Goal: Navigation & Orientation: Understand site structure

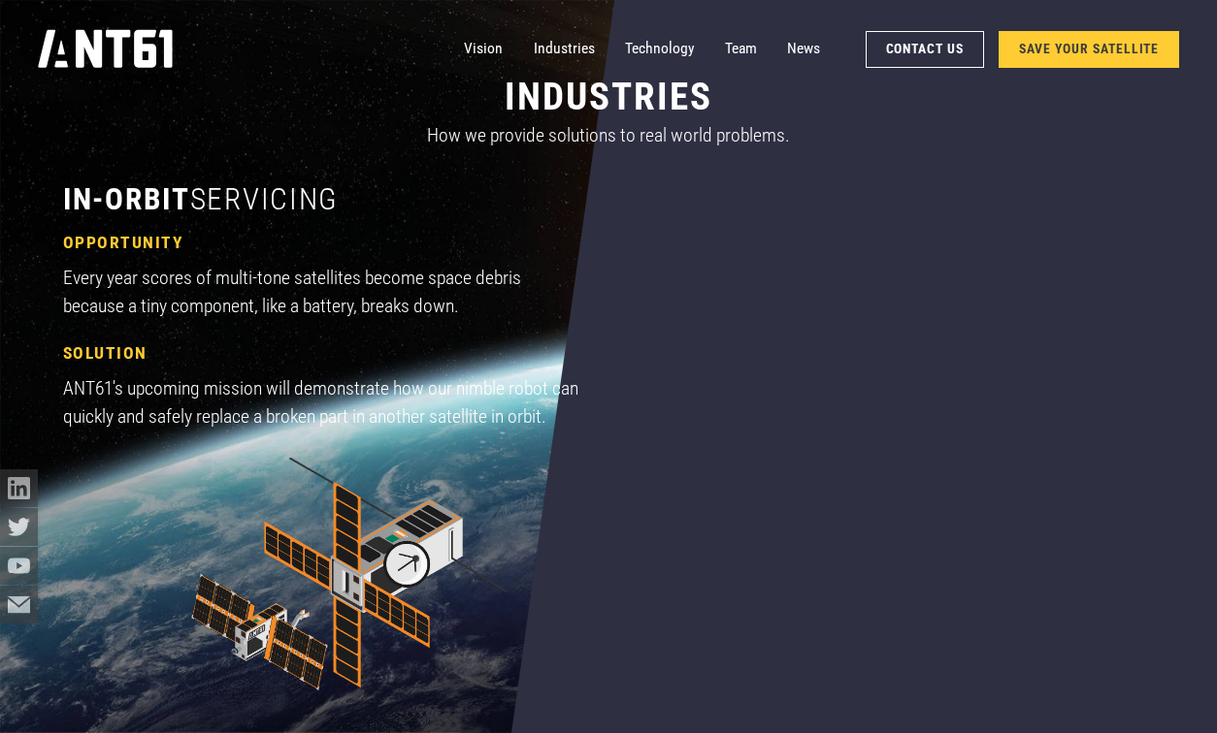
scroll to position [1327, 0]
click at [565, 51] on link "Industries" at bounding box center [564, 49] width 61 height 38
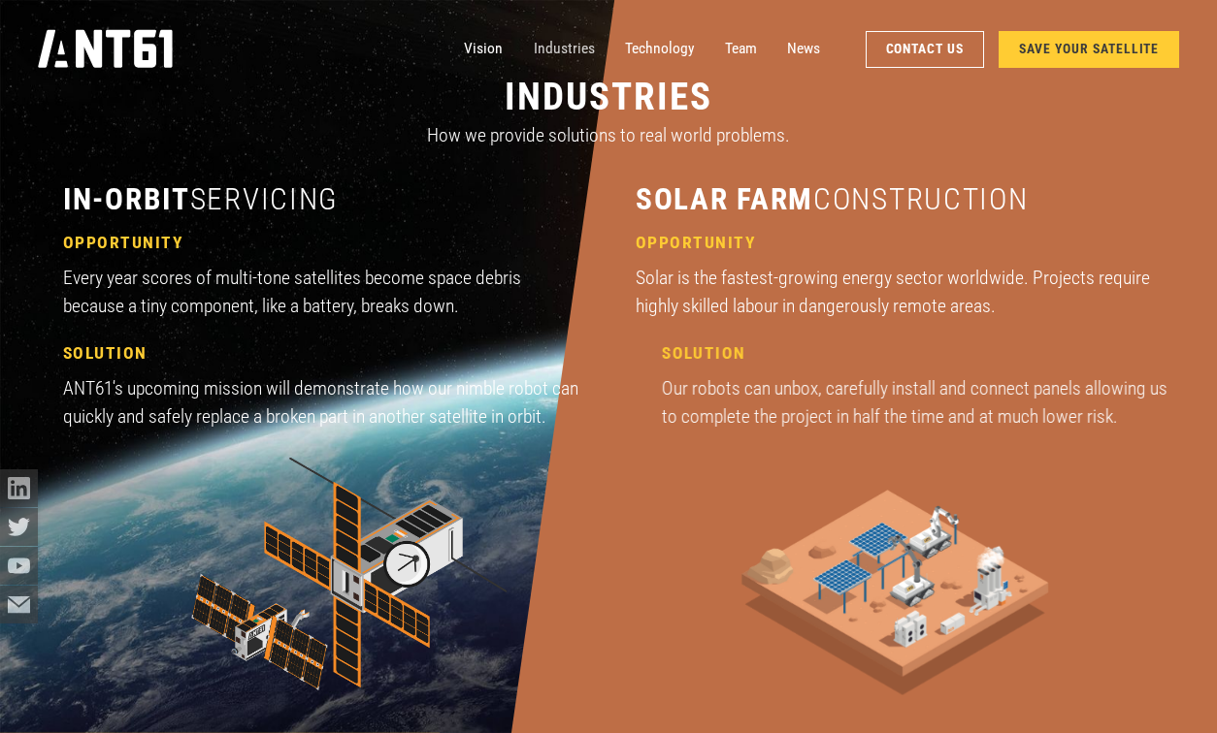
scroll to position [2190, 0]
click at [647, 46] on link "Technology" at bounding box center [660, 49] width 70 height 38
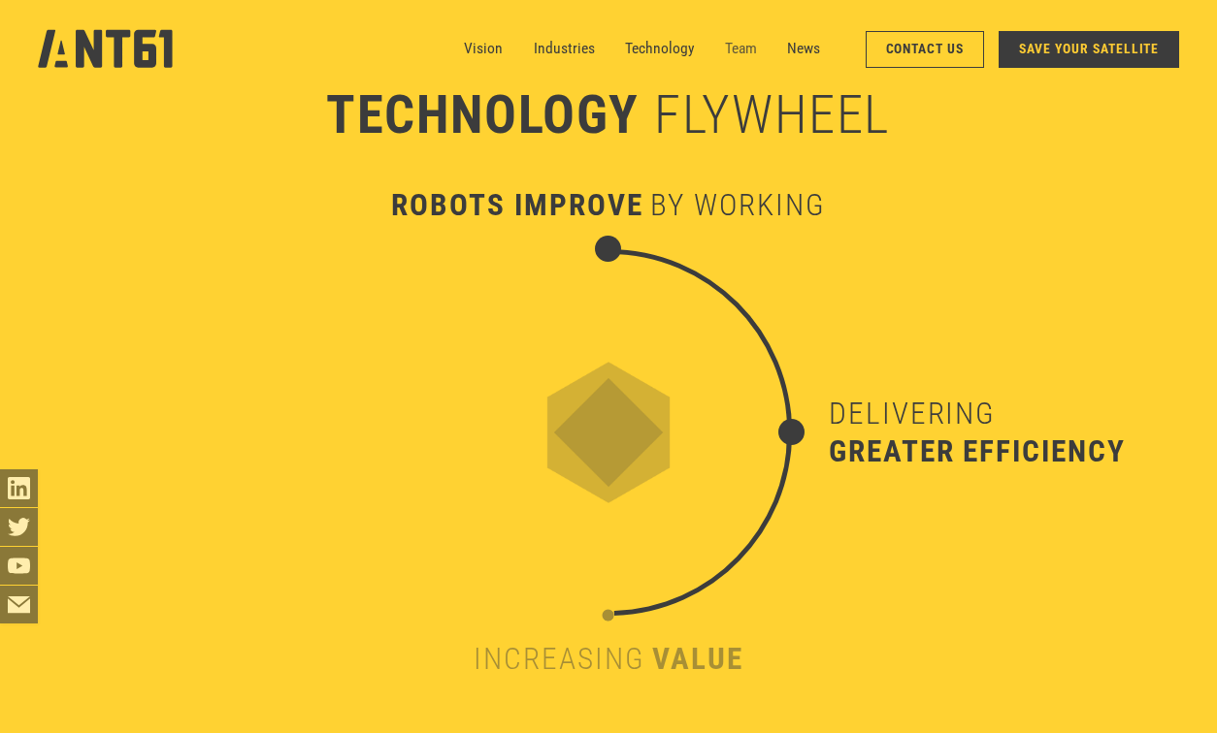
click at [736, 49] on link "Team" at bounding box center [741, 49] width 32 height 38
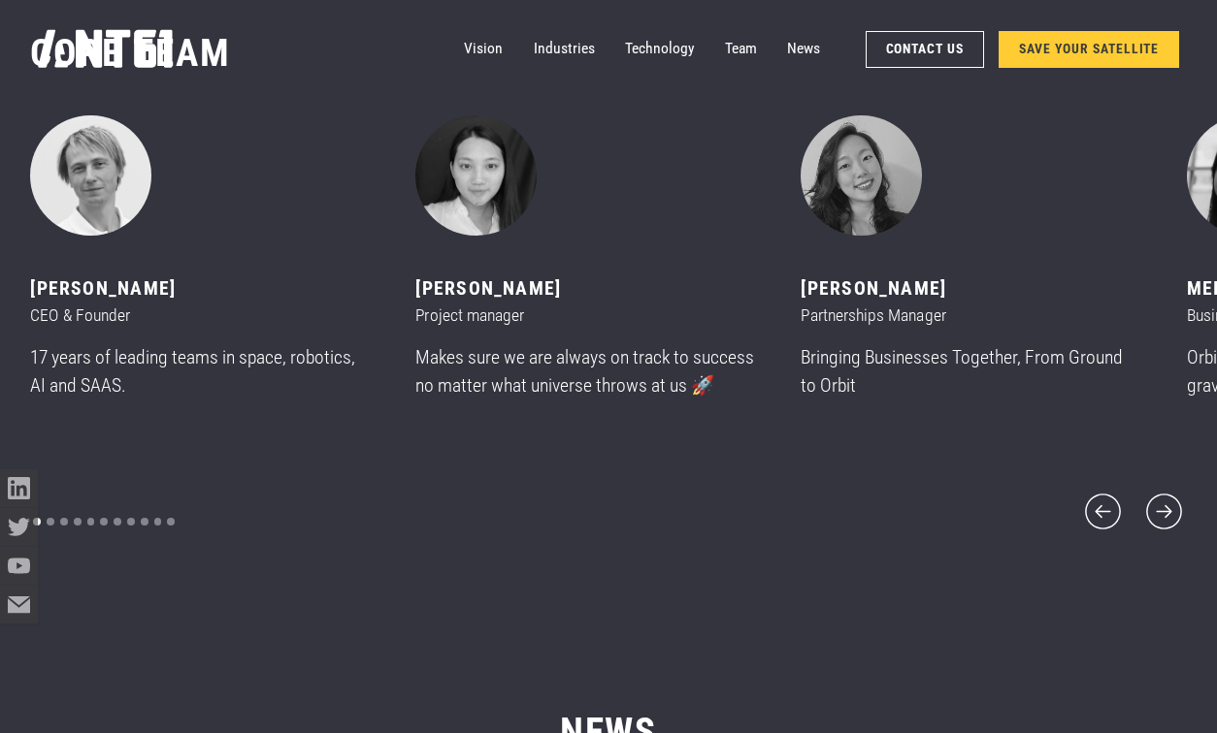
scroll to position [8884, 0]
click at [1167, 499] on icon "next slide" at bounding box center [1164, 513] width 46 height 46
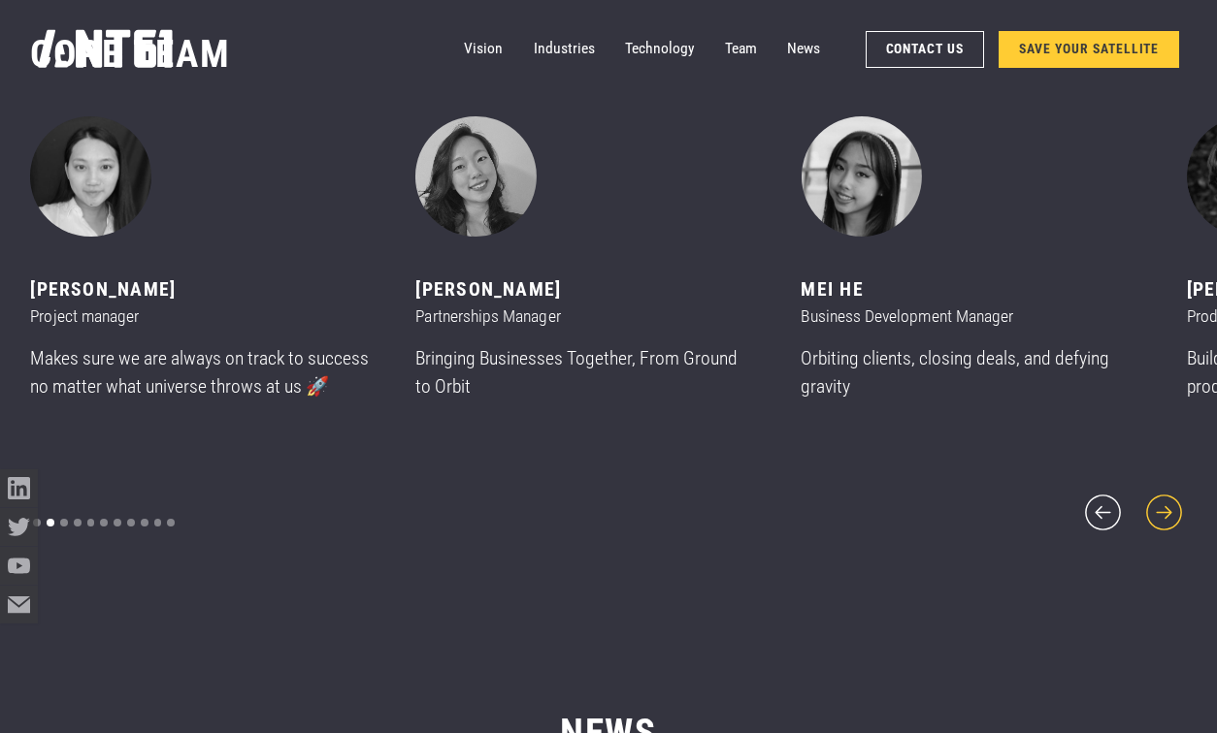
click at [1167, 500] on icon "next slide" at bounding box center [1164, 513] width 46 height 46
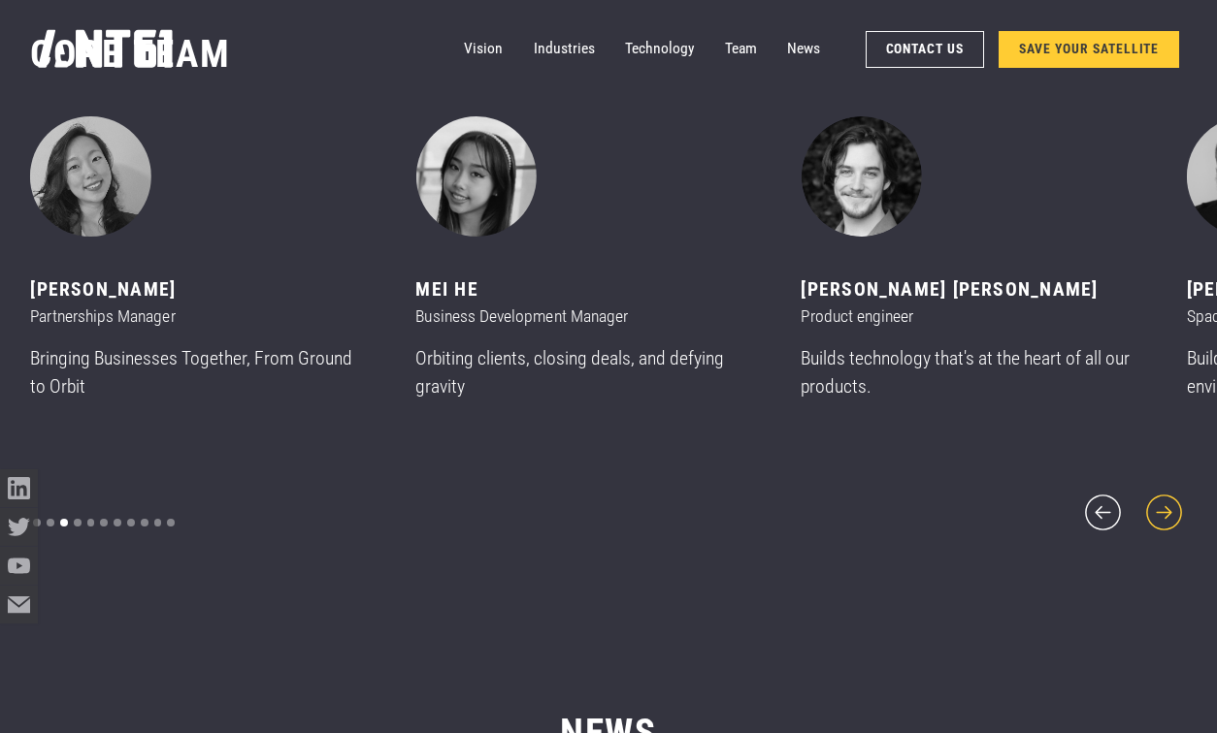
click at [1167, 500] on icon "next slide" at bounding box center [1164, 513] width 46 height 46
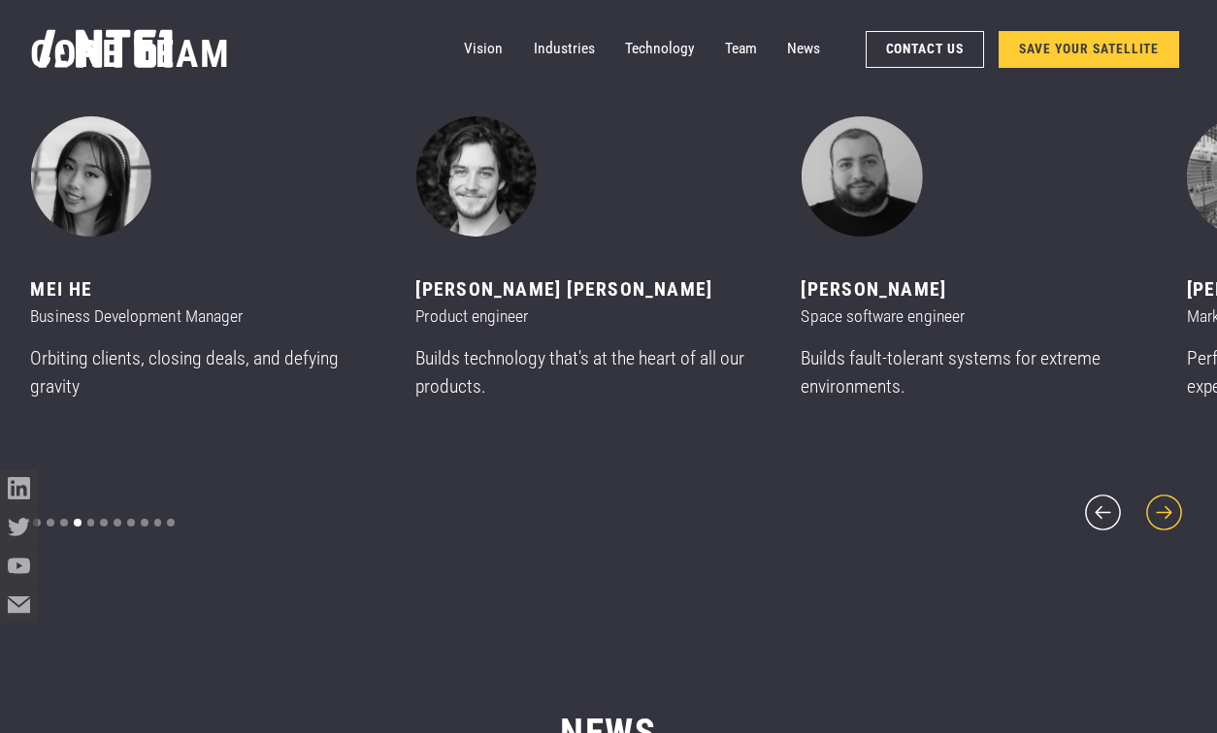
click at [1167, 500] on icon "next slide" at bounding box center [1164, 513] width 46 height 46
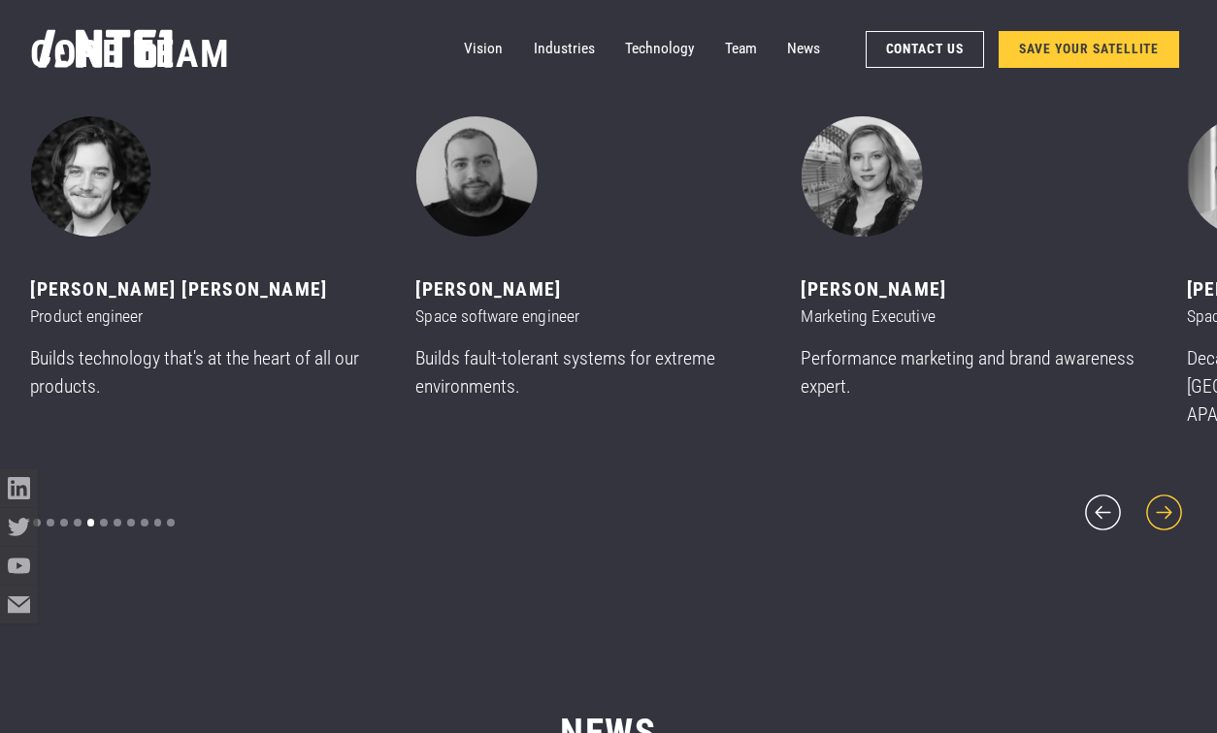
click at [1167, 500] on icon "next slide" at bounding box center [1164, 513] width 46 height 46
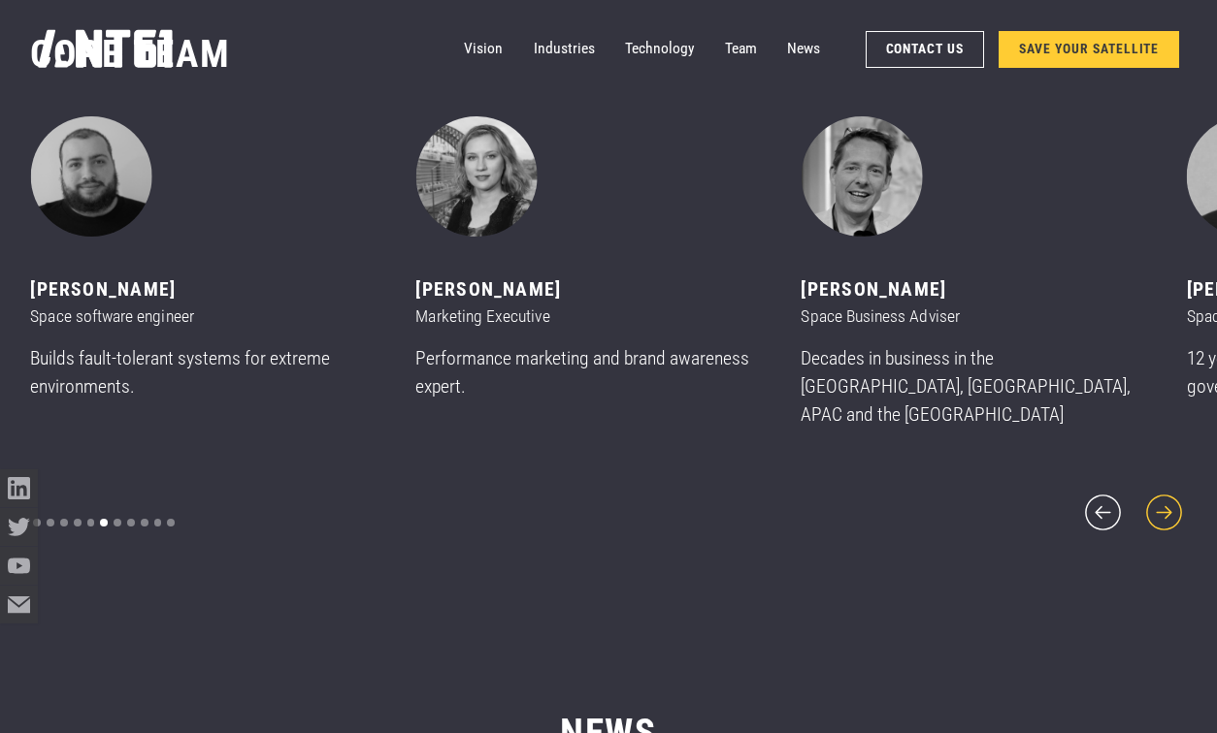
click at [1167, 500] on icon "next slide" at bounding box center [1164, 513] width 46 height 46
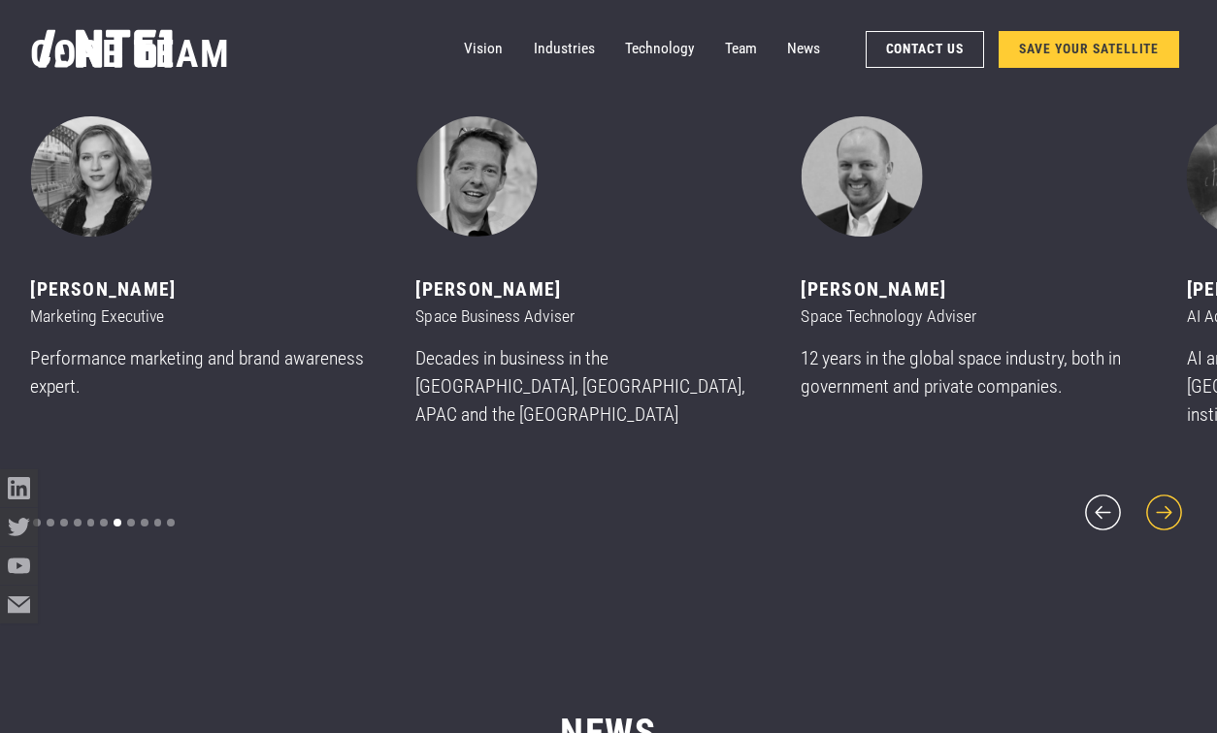
click at [1167, 500] on icon "next slide" at bounding box center [1164, 513] width 46 height 46
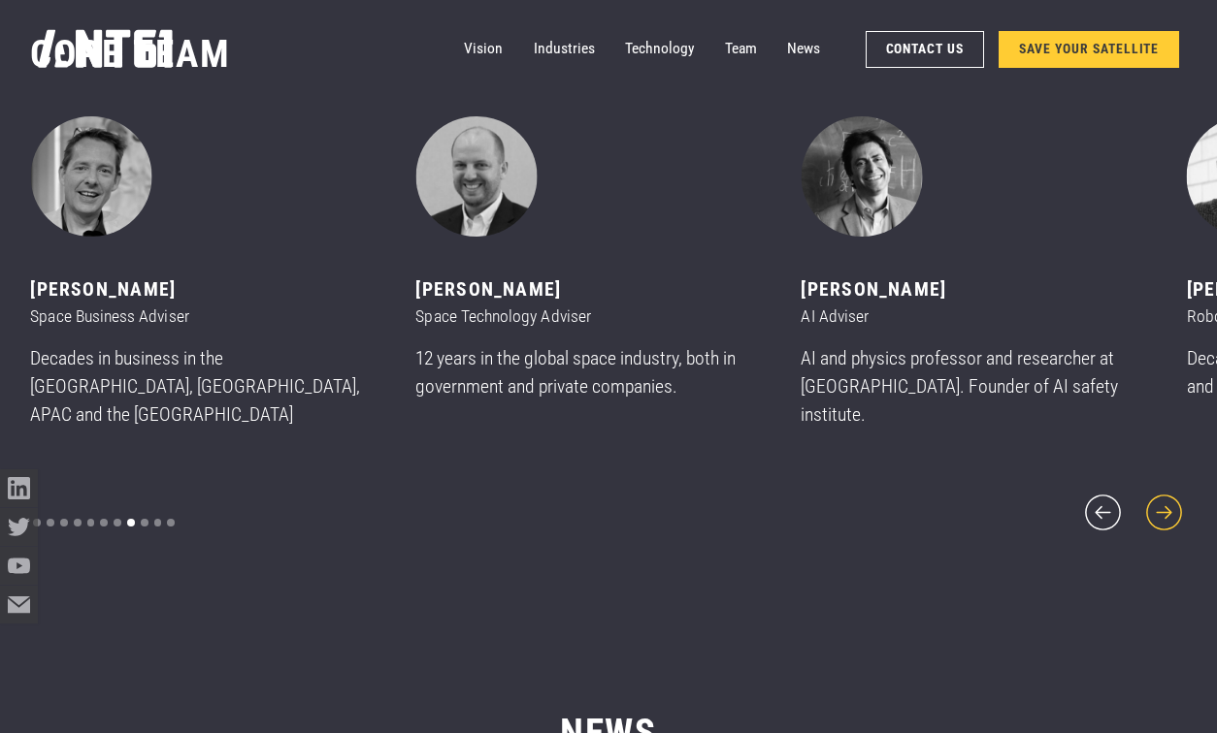
click at [1167, 500] on icon "next slide" at bounding box center [1164, 513] width 46 height 46
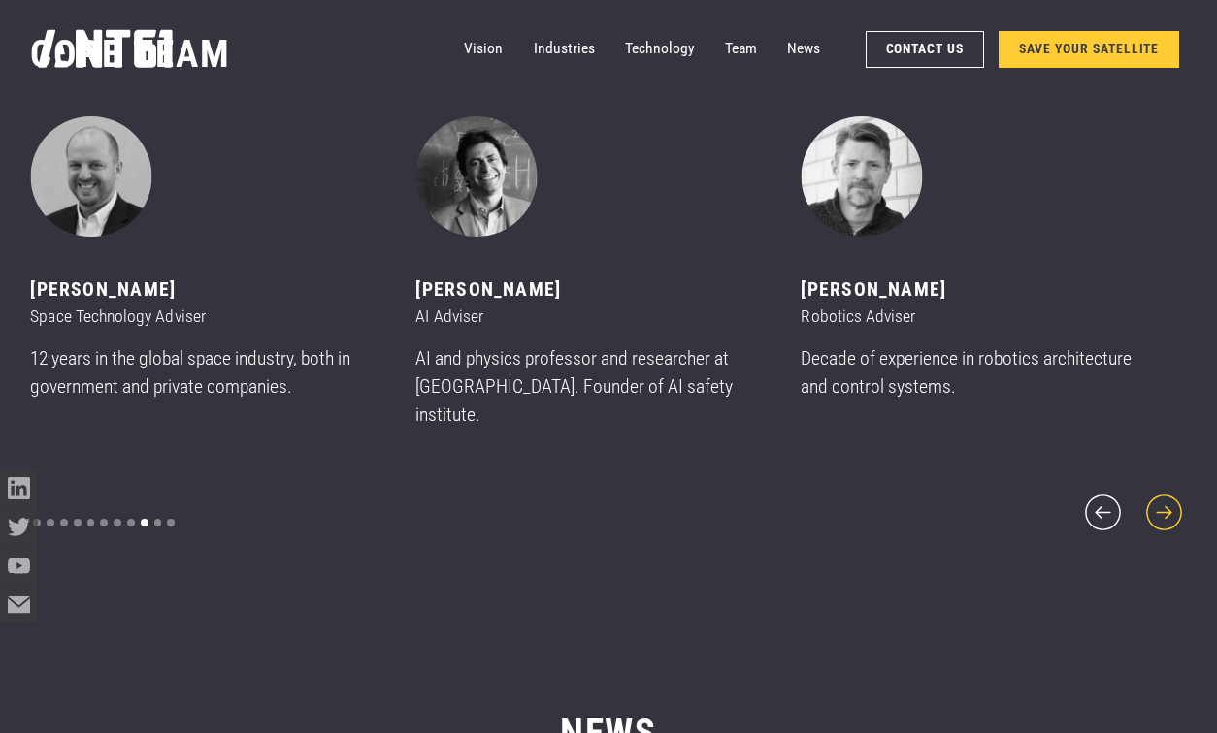
click at [1167, 500] on icon "next slide" at bounding box center [1164, 513] width 46 height 46
